Goal: Navigation & Orientation: Find specific page/section

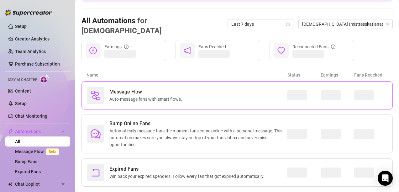
scroll to position [55, 0]
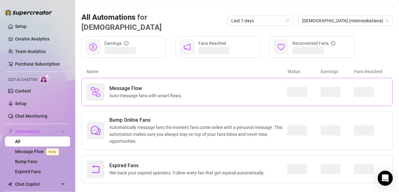
click at [125, 85] on span "Message Flow" at bounding box center [146, 89] width 75 height 8
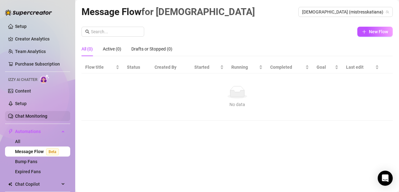
click at [34, 114] on link "Chat Monitoring" at bounding box center [31, 116] width 32 height 5
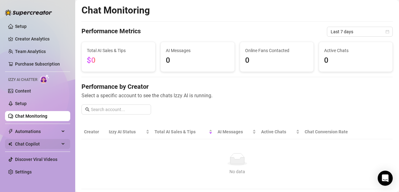
click at [38, 146] on span "Chat Copilot" at bounding box center [37, 144] width 45 height 10
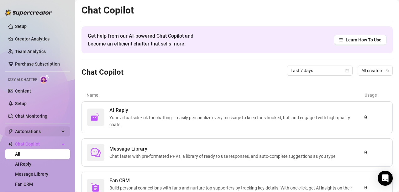
click at [58, 129] on div "Automations" at bounding box center [37, 131] width 65 height 10
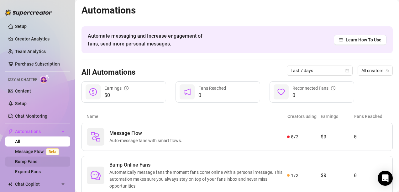
click at [37, 162] on link "Bump Fans" at bounding box center [26, 161] width 22 height 5
